Goal: Find specific page/section: Find specific page/section

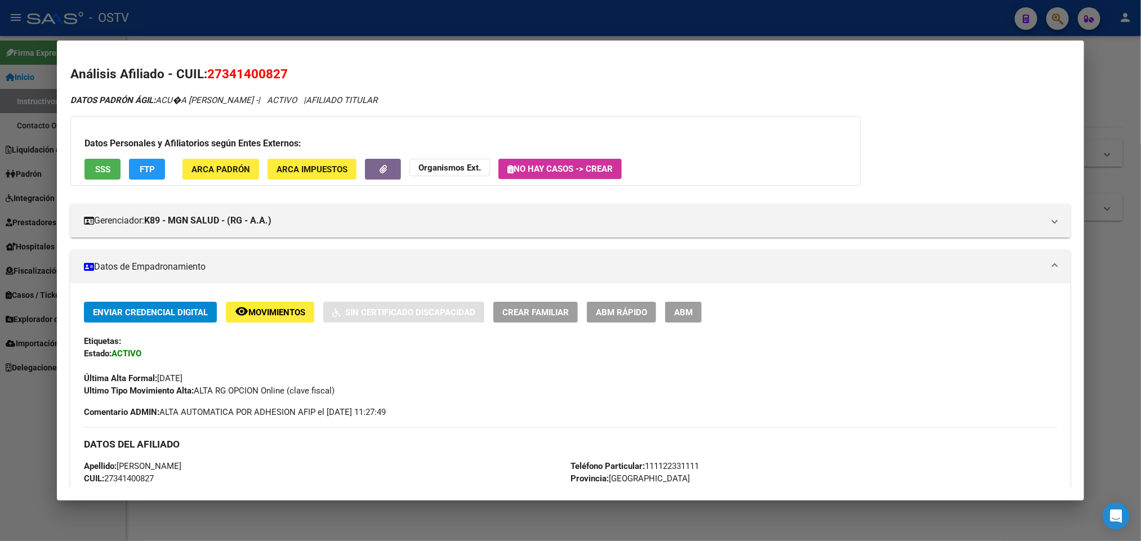
click at [274, 33] on div at bounding box center [570, 270] width 1141 height 541
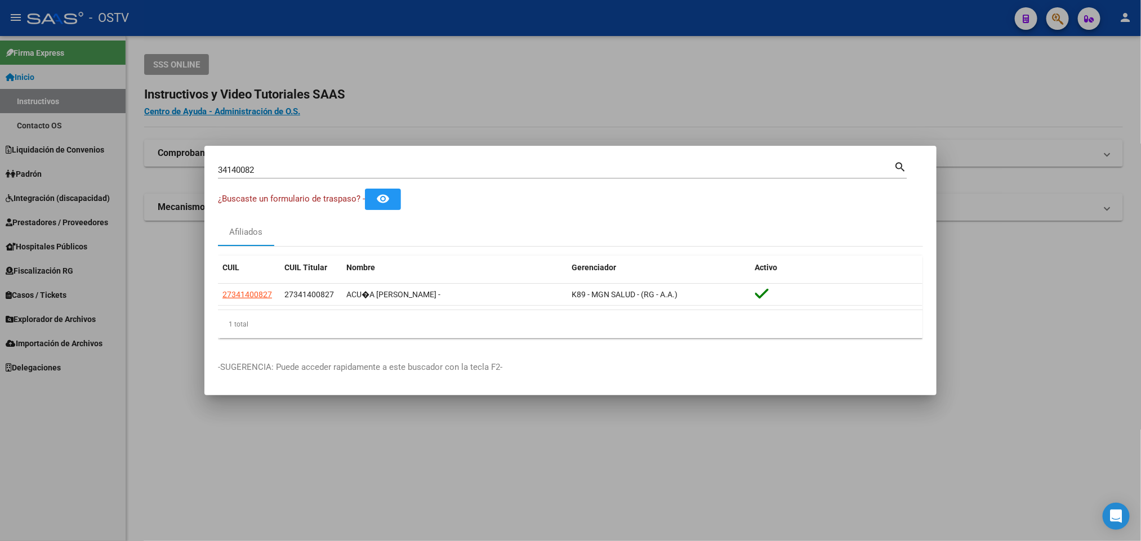
click at [168, 262] on div at bounding box center [570, 270] width 1141 height 541
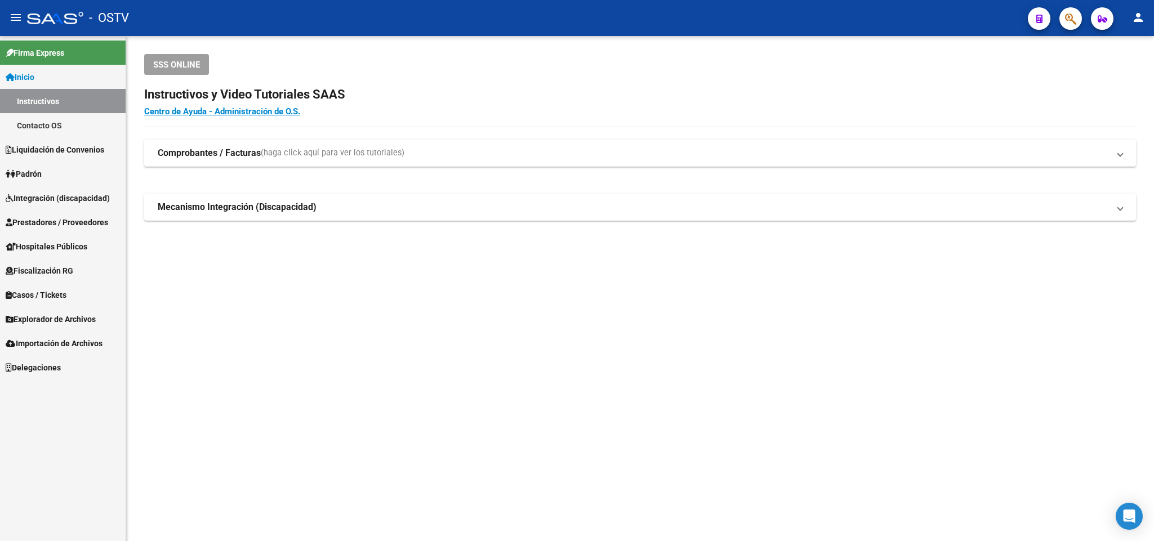
click at [49, 225] on span "Prestadores / Proveedores" at bounding box center [57, 222] width 102 height 12
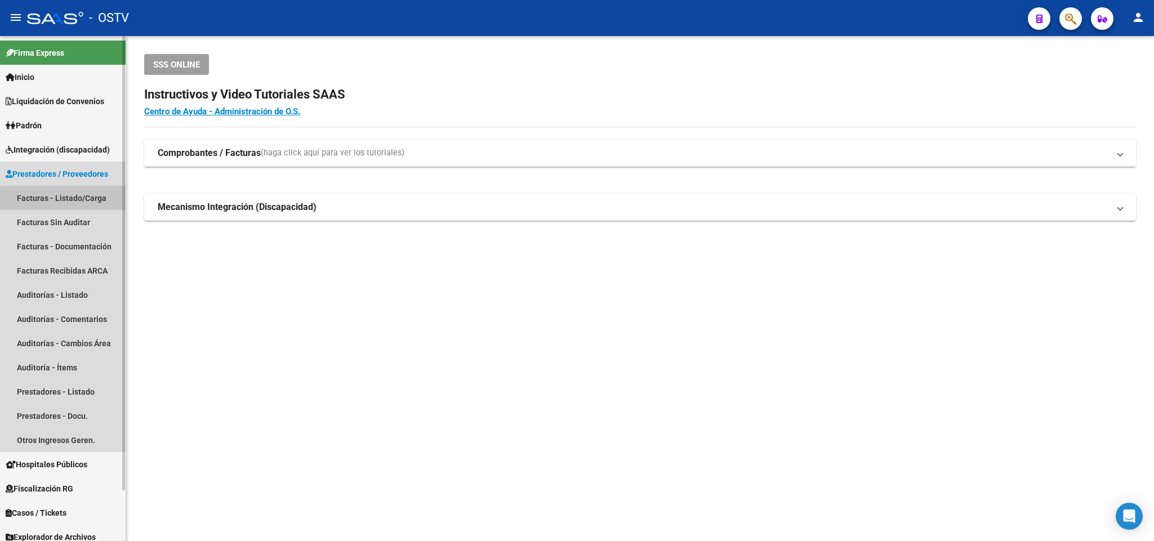
click at [90, 201] on link "Facturas - Listado/Carga" at bounding box center [63, 198] width 126 height 24
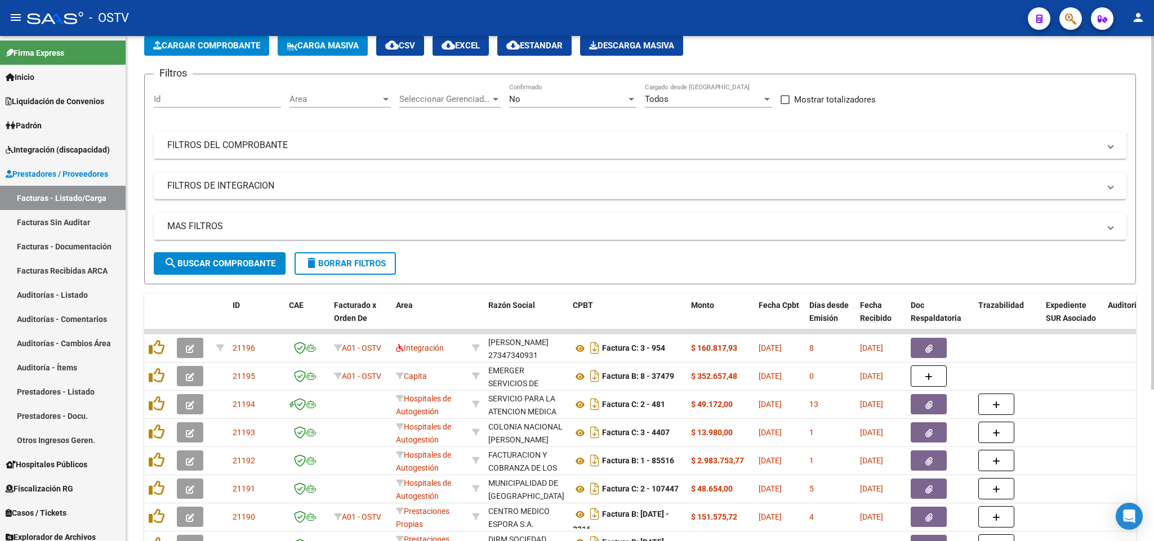
scroll to position [84, 0]
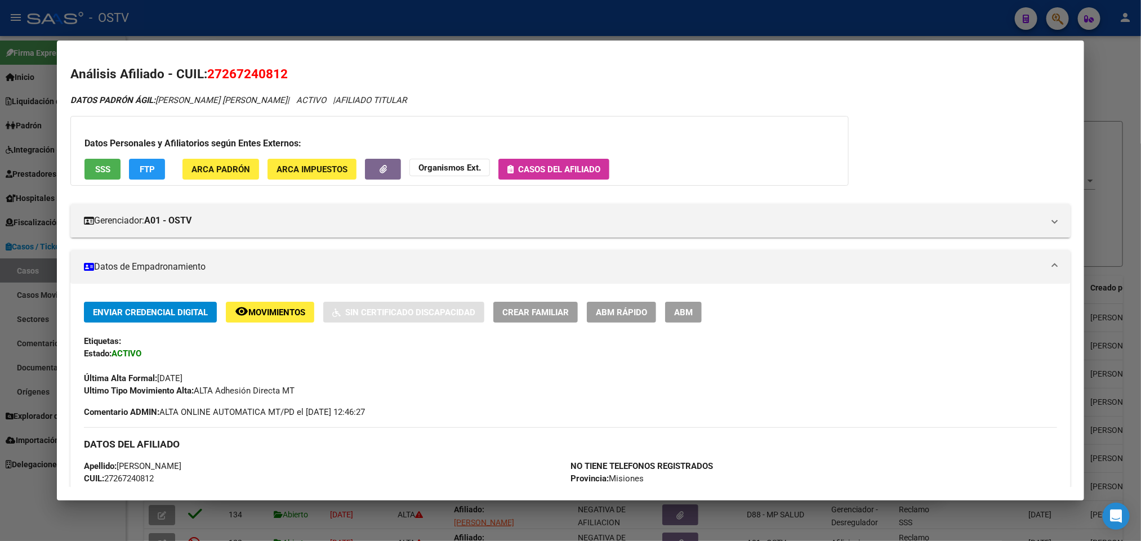
scroll to position [1026, 0]
